Goal: Task Accomplishment & Management: Use online tool/utility

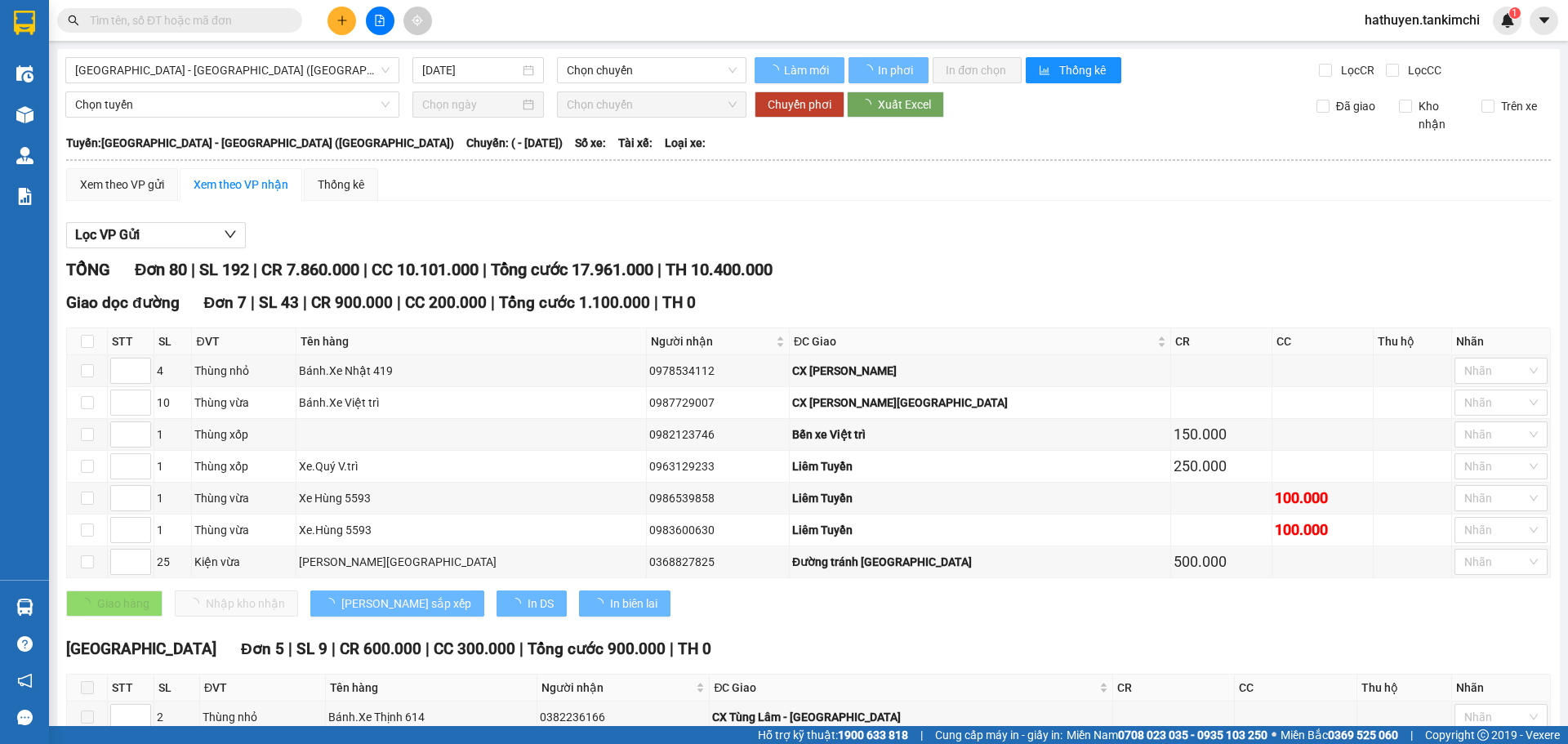
type input "[DATE]"
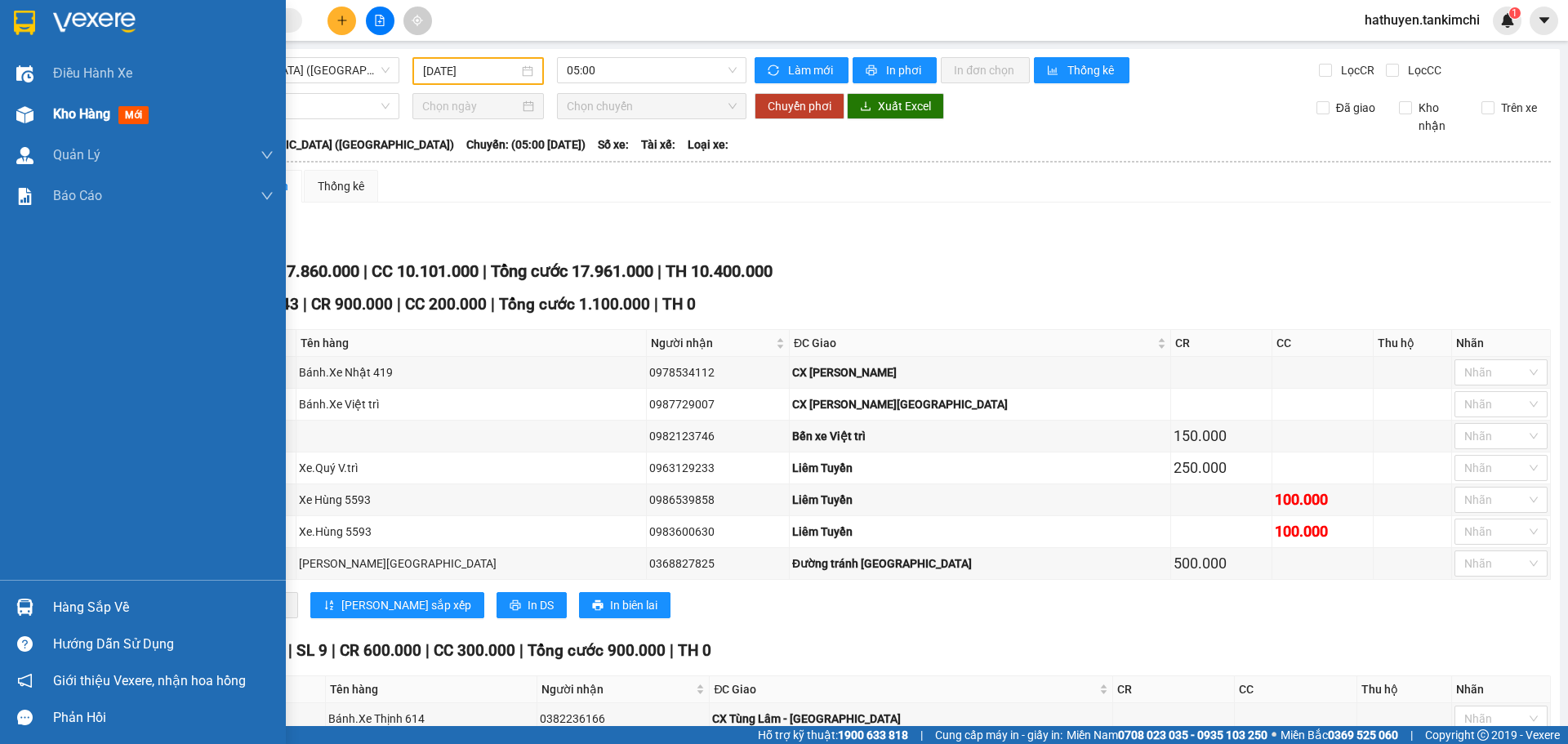
click at [62, 114] on span "Kho hàng" at bounding box center [81, 114] width 58 height 16
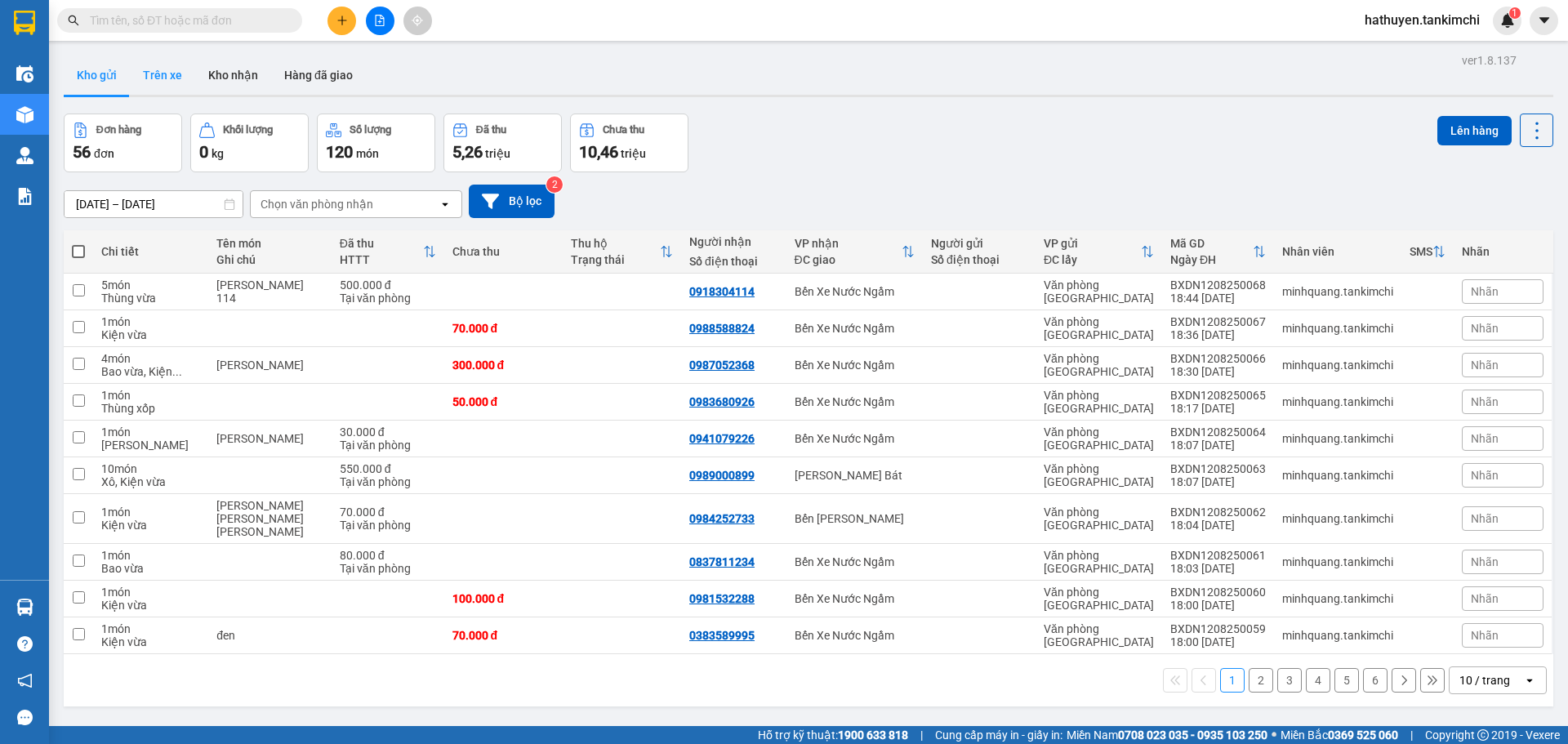
click at [159, 74] on button "Trên xe" at bounding box center [162, 75] width 65 height 39
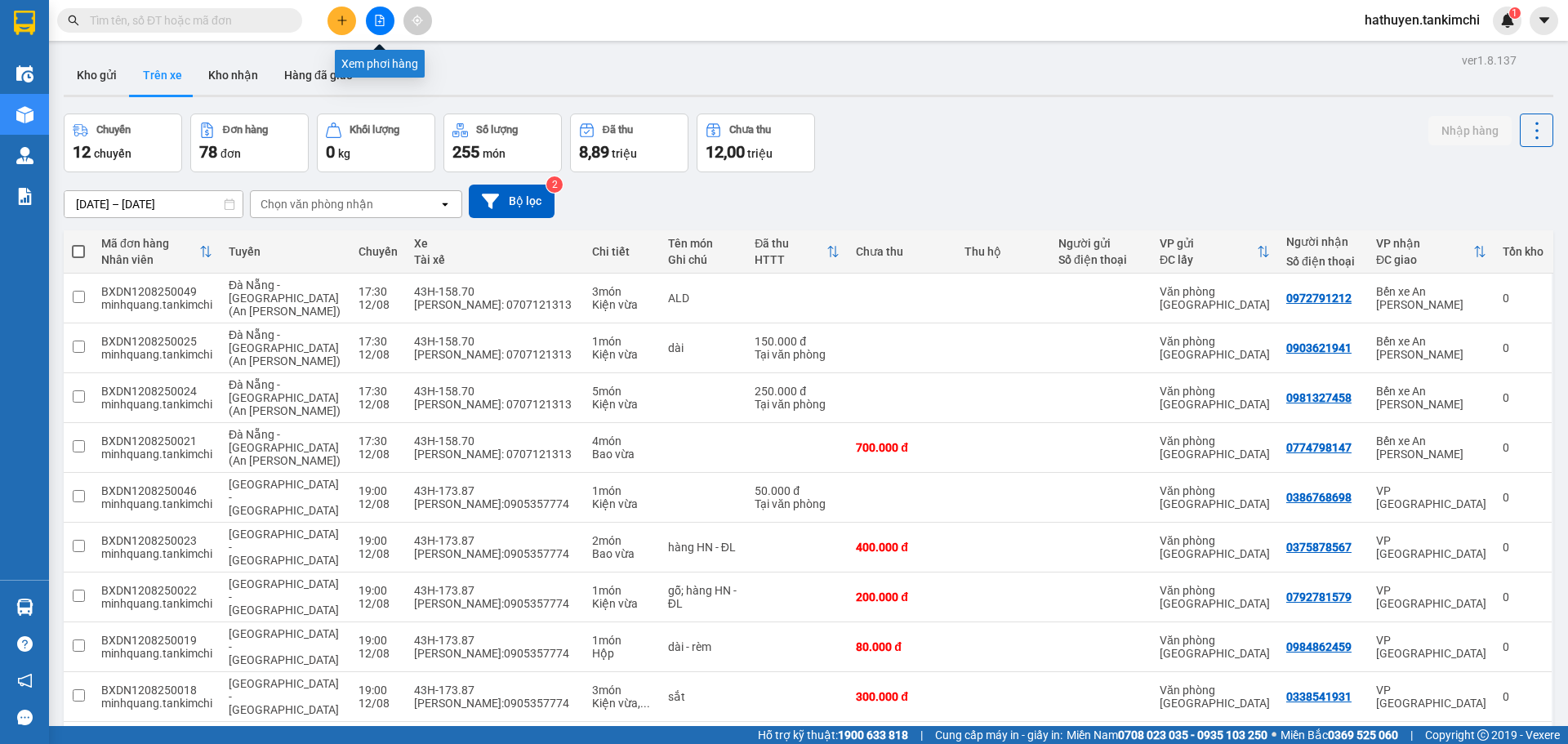
click at [380, 21] on icon "file-add" at bounding box center [380, 21] width 9 height 12
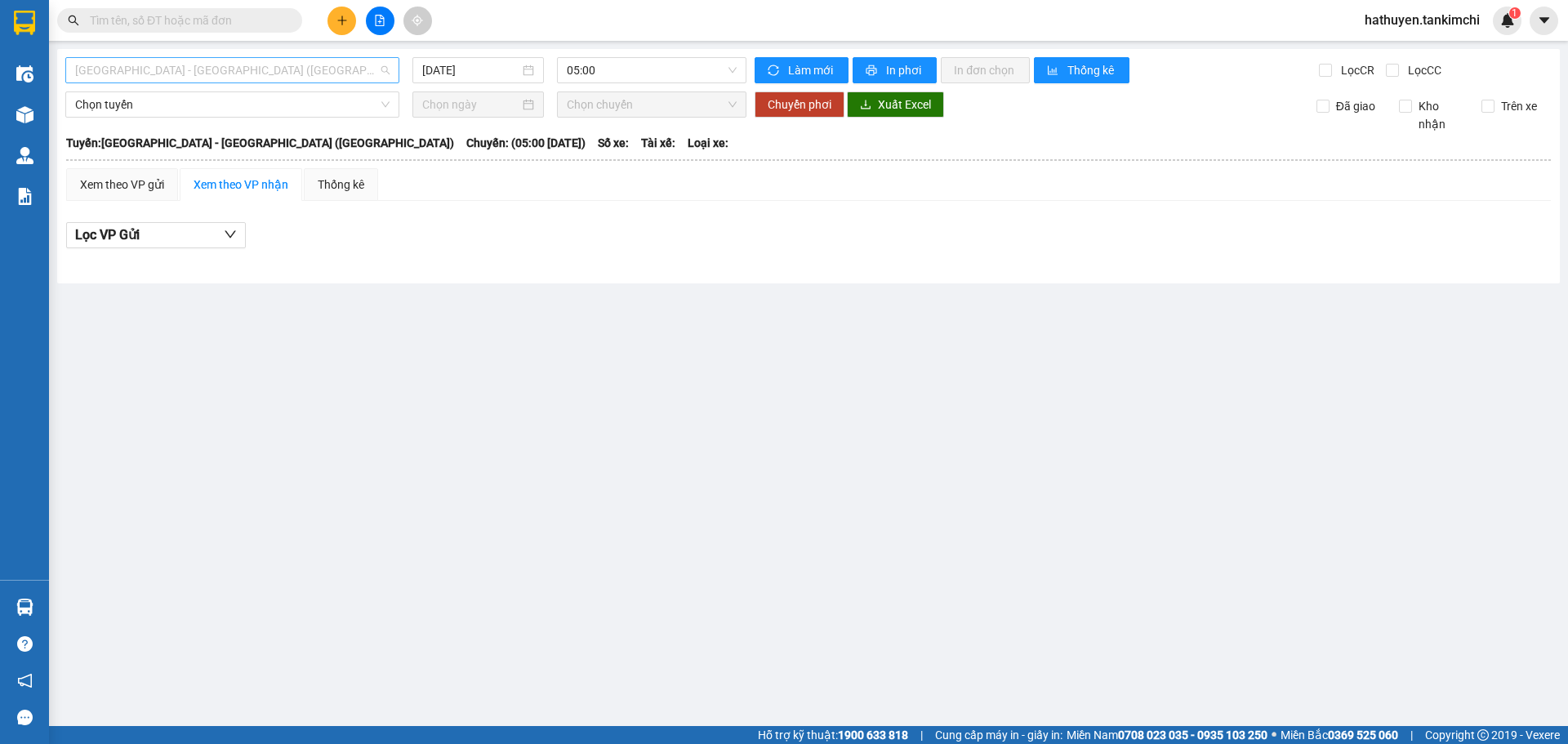
click at [320, 74] on span "[GEOGRAPHIC_DATA] - [GEOGRAPHIC_DATA] ([GEOGRAPHIC_DATA])" at bounding box center [232, 69] width 314 height 24
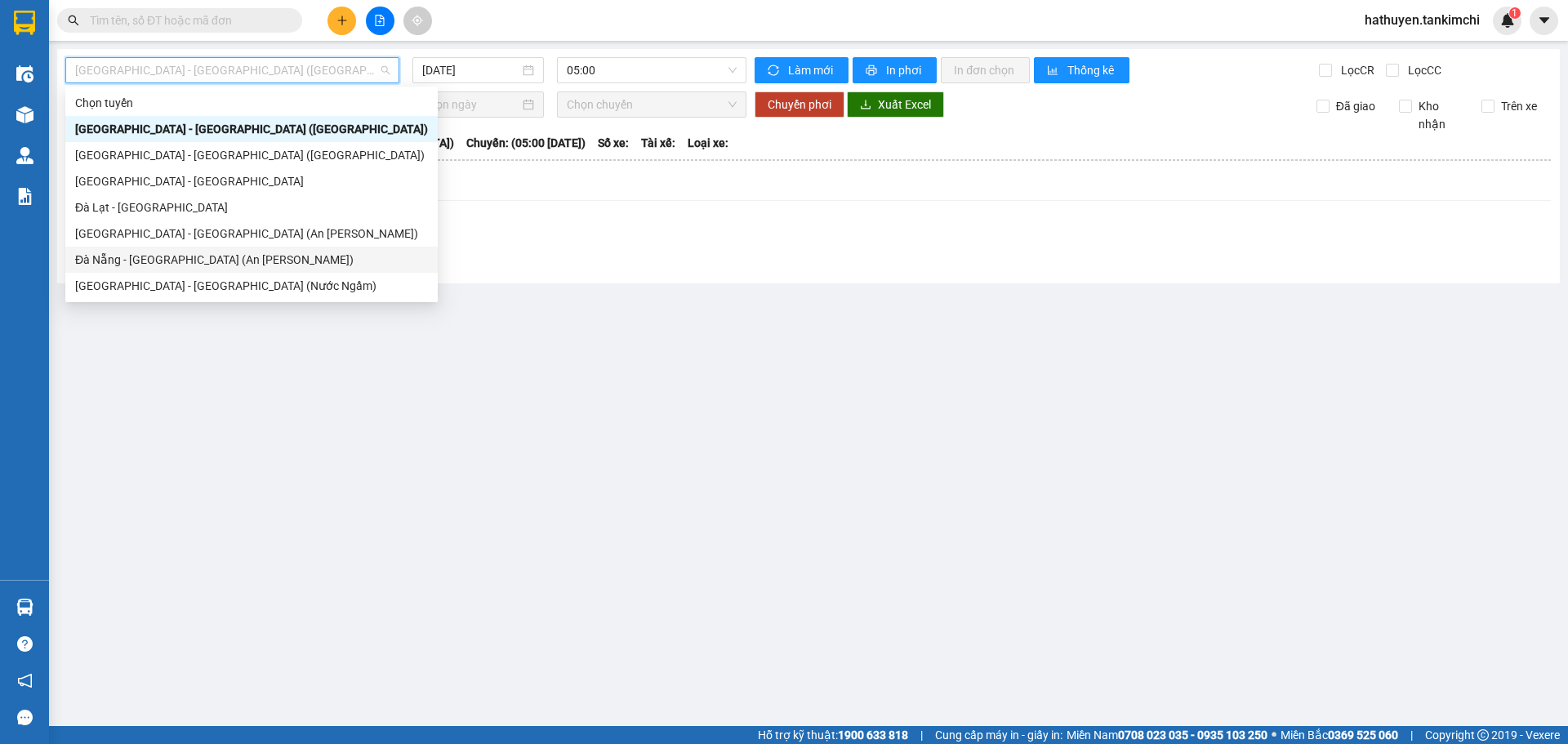
click at [198, 258] on div "Đà Nẵng - Sài Gòn (An Sương)" at bounding box center [251, 260] width 352 height 18
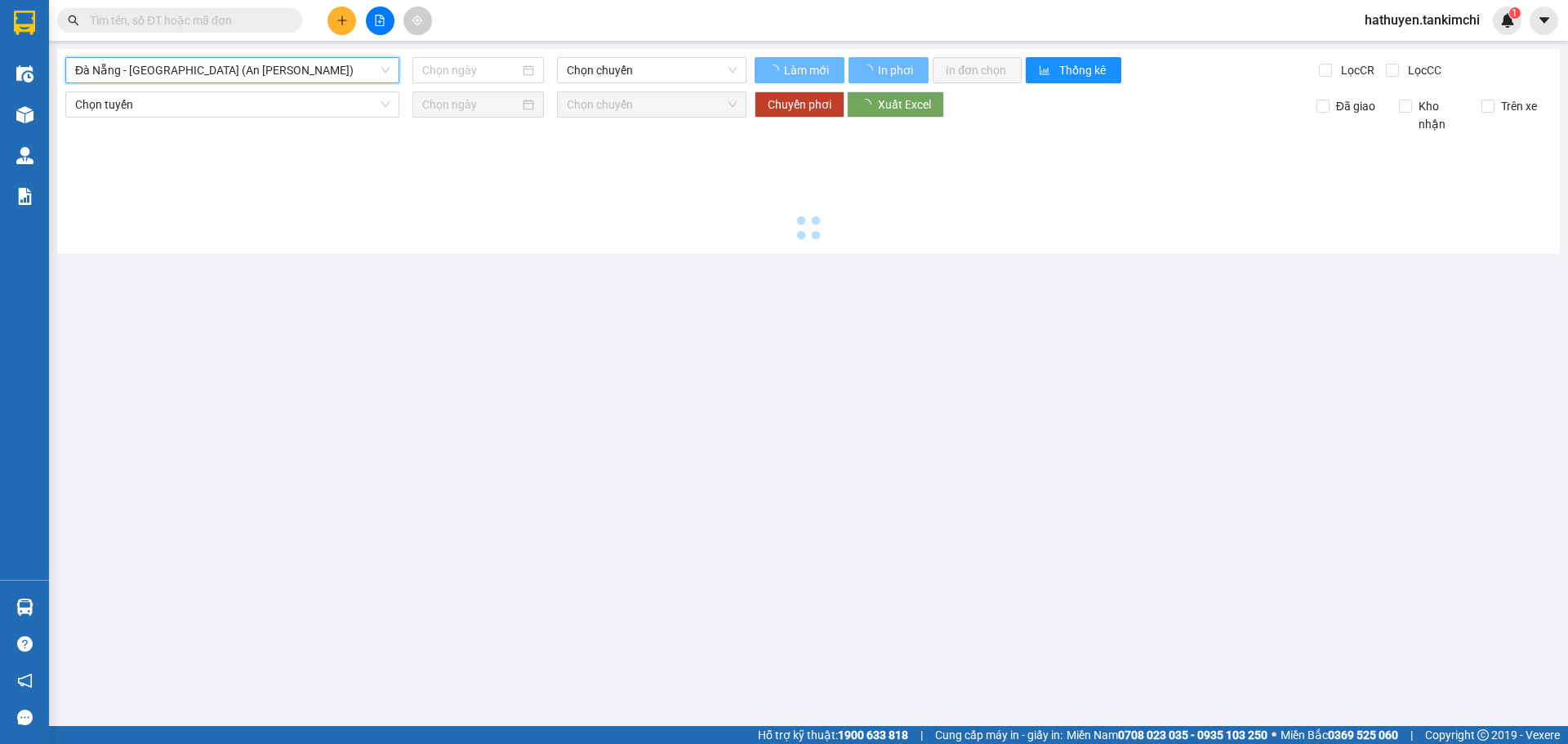
type input "12/08/2025"
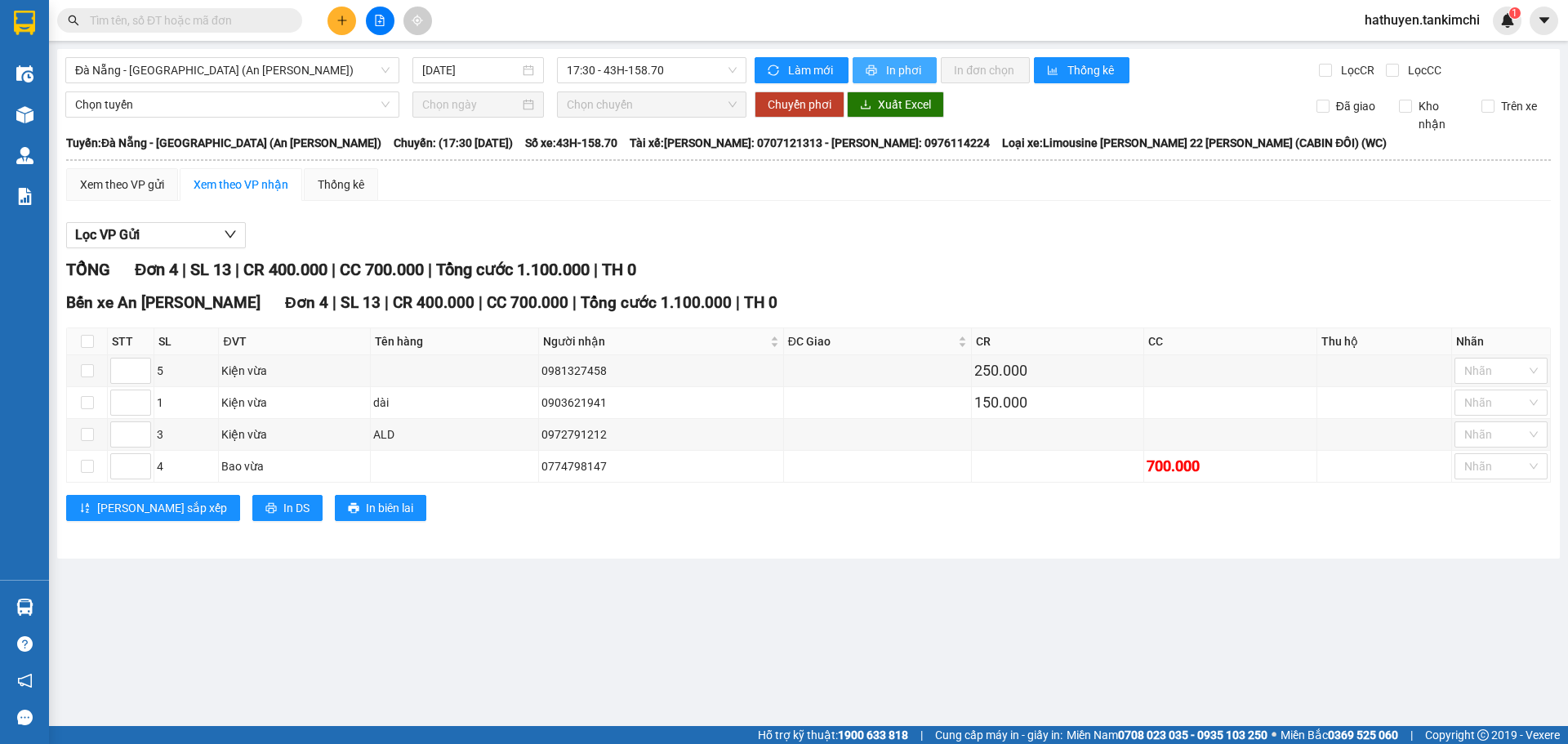
click at [907, 73] on span "In phơi" at bounding box center [905, 70] width 37 height 18
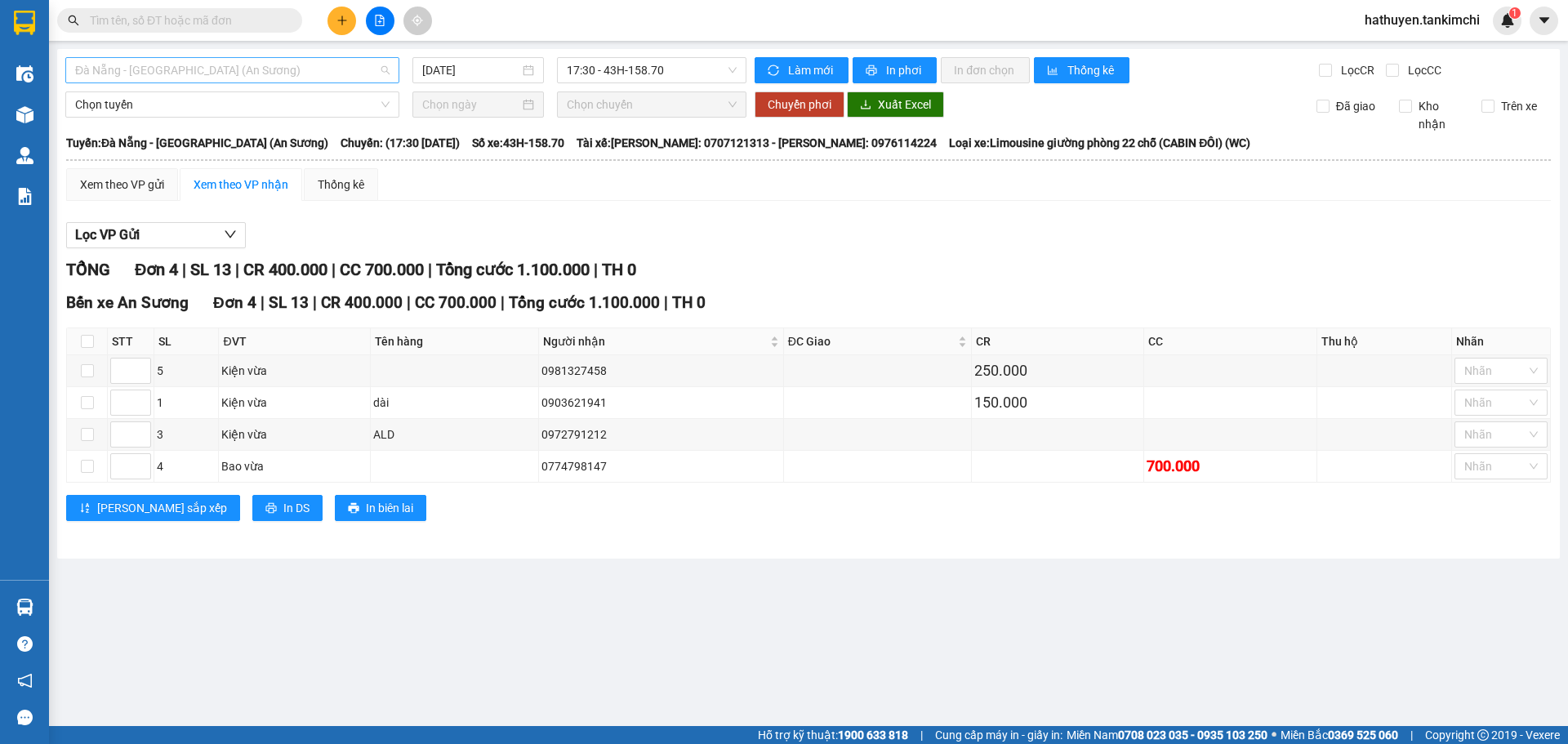
click at [268, 67] on span "Đà Nẵng - [GEOGRAPHIC_DATA] (An [PERSON_NAME])" at bounding box center [232, 69] width 314 height 24
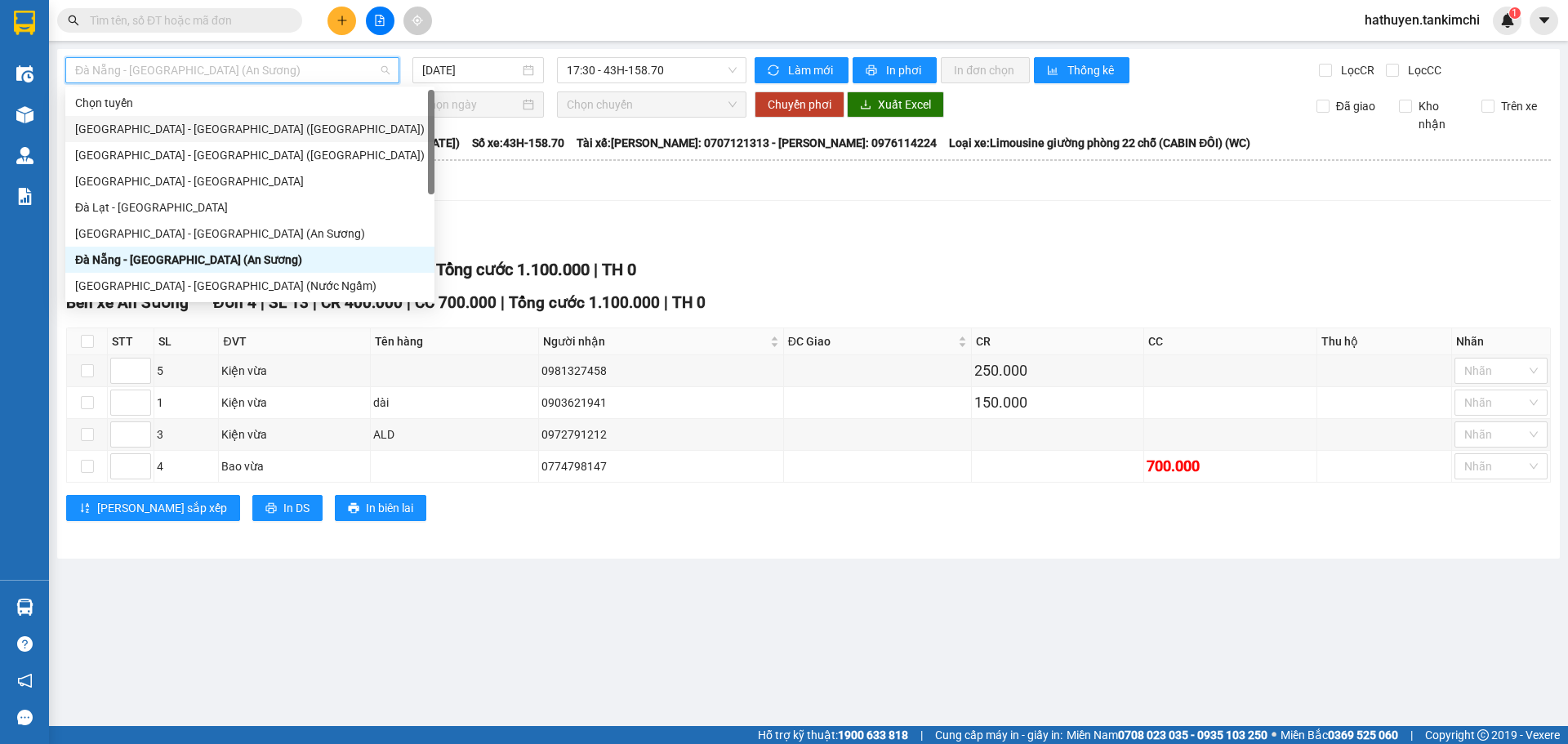
click at [179, 122] on div "[GEOGRAPHIC_DATA] - [GEOGRAPHIC_DATA] ([GEOGRAPHIC_DATA])" at bounding box center [250, 129] width 350 height 18
type input "[DATE]"
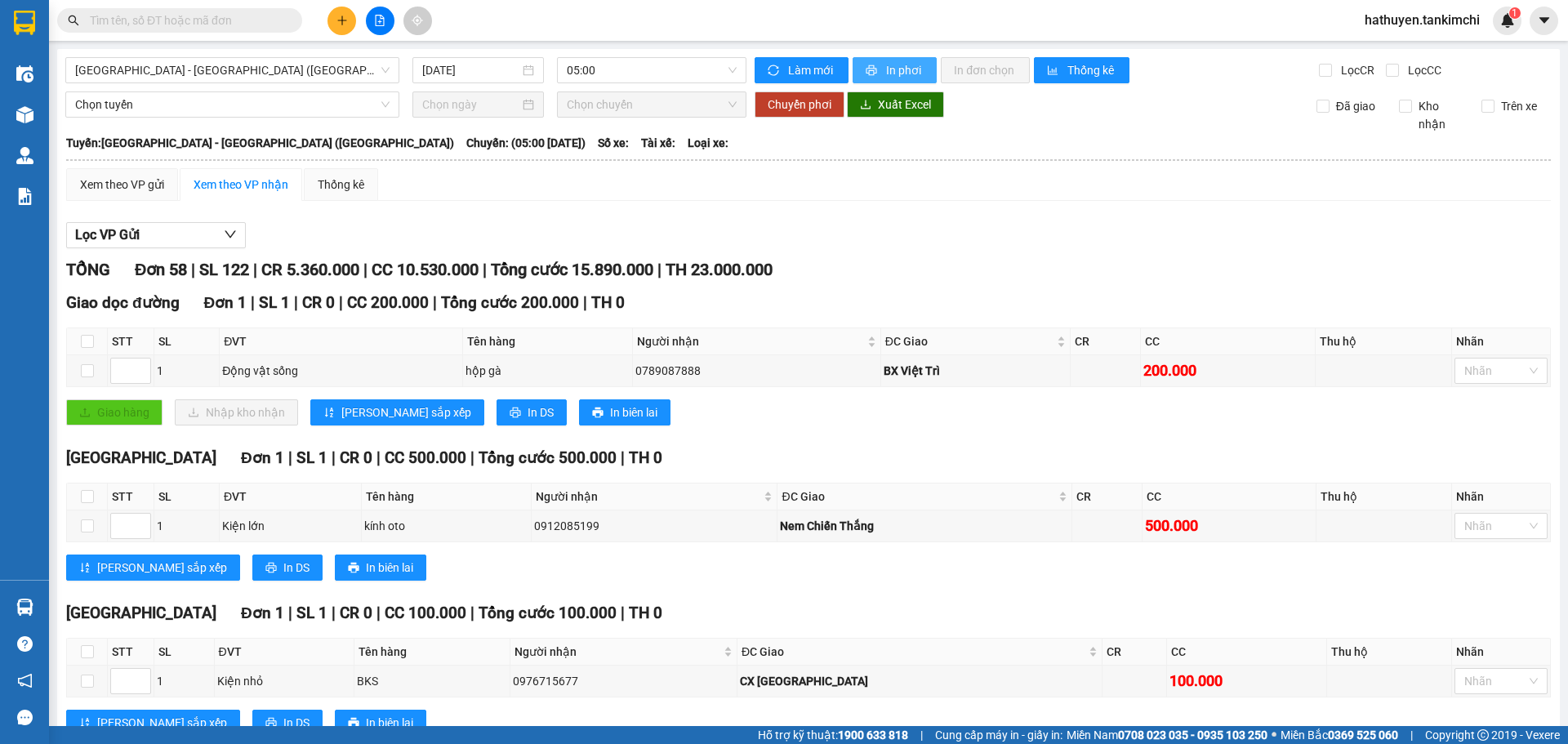
click at [887, 70] on span "In phơi" at bounding box center [905, 70] width 37 height 18
click at [900, 68] on span "In phơi" at bounding box center [905, 70] width 37 height 18
click at [888, 67] on span "In phơi" at bounding box center [905, 70] width 37 height 18
